Goal: Register for event/course

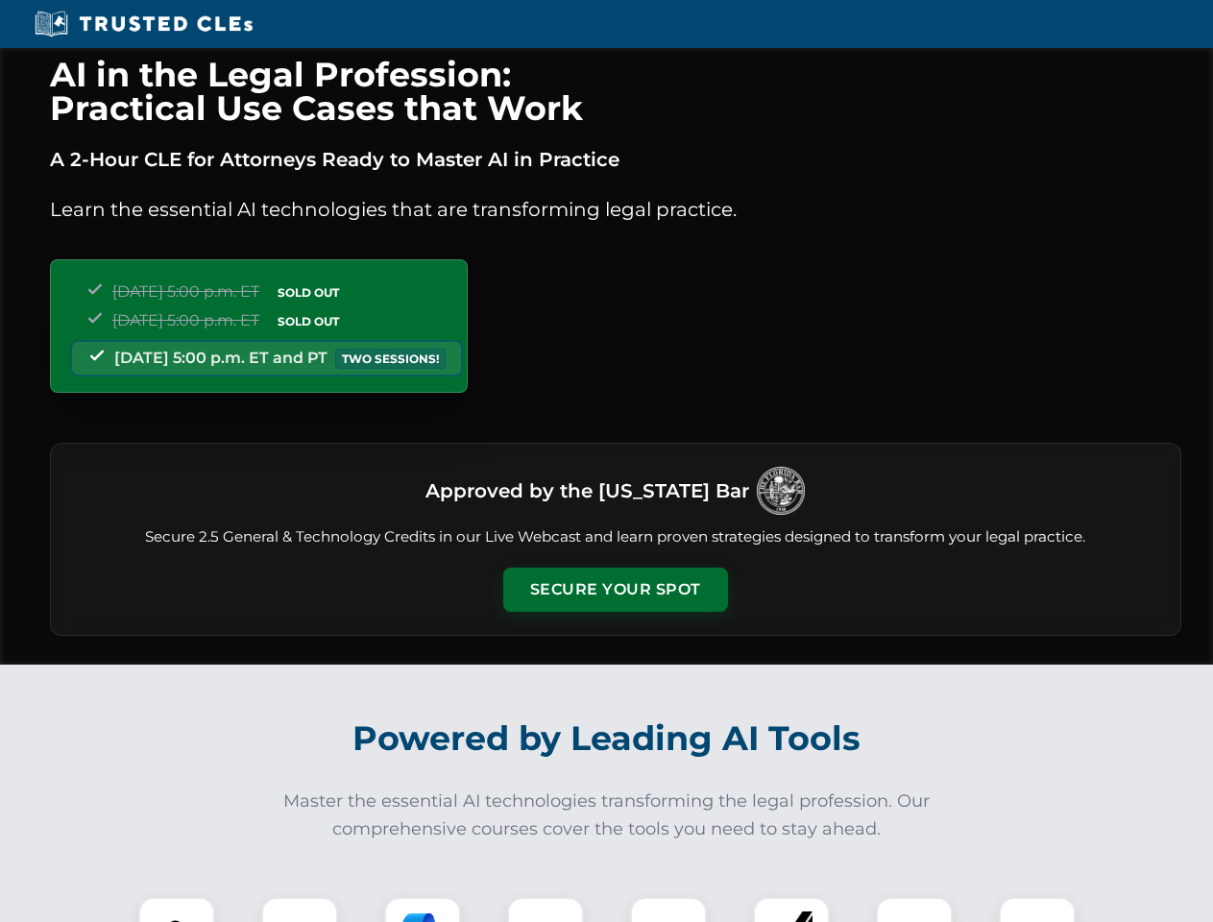
click at [614, 590] on button "Secure Your Spot" at bounding box center [615, 589] width 225 height 44
click at [177, 909] on img at bounding box center [177, 935] width 56 height 56
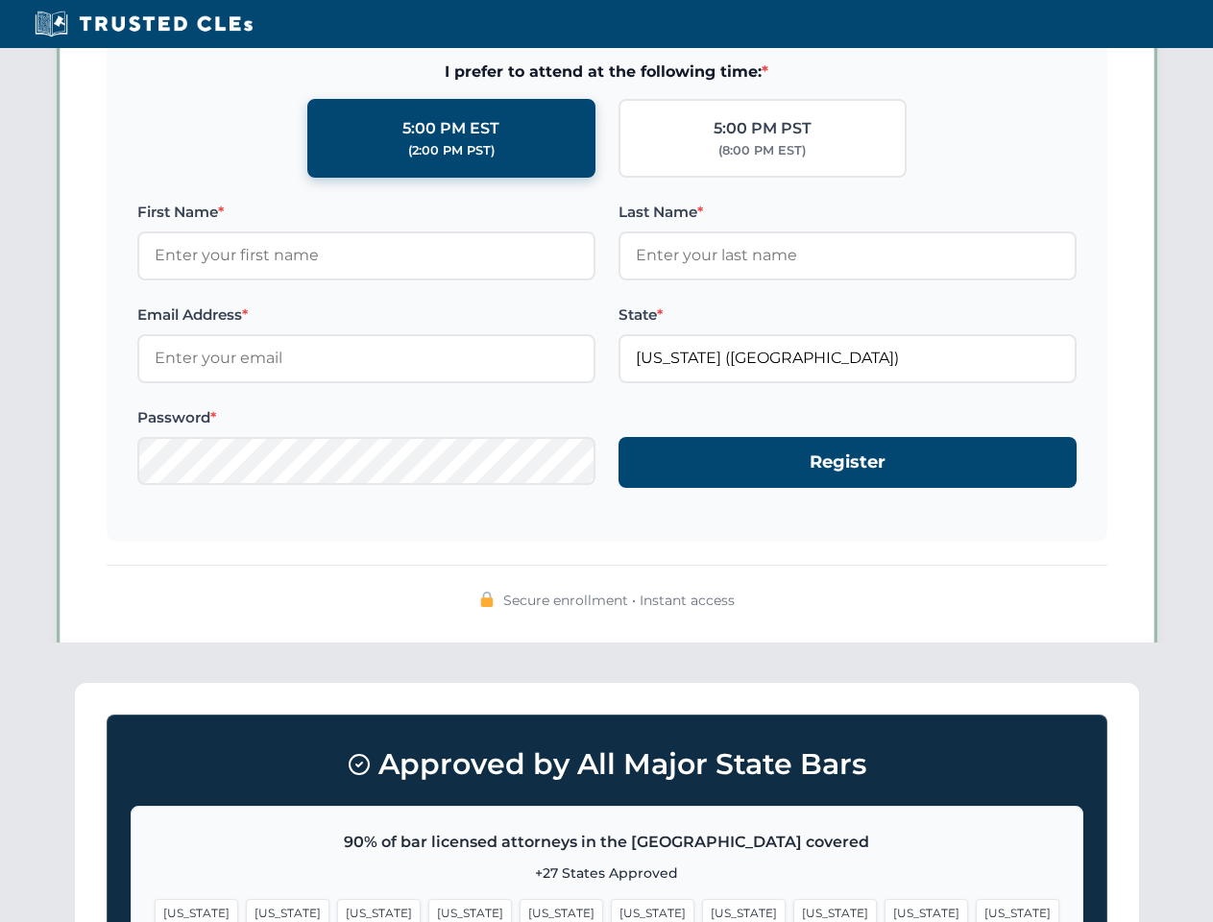
click at [702, 909] on span "[US_STATE]" at bounding box center [744, 913] width 84 height 28
click at [884, 909] on span "[US_STATE]" at bounding box center [926, 913] width 84 height 28
